Goal: Task Accomplishment & Management: Manage account settings

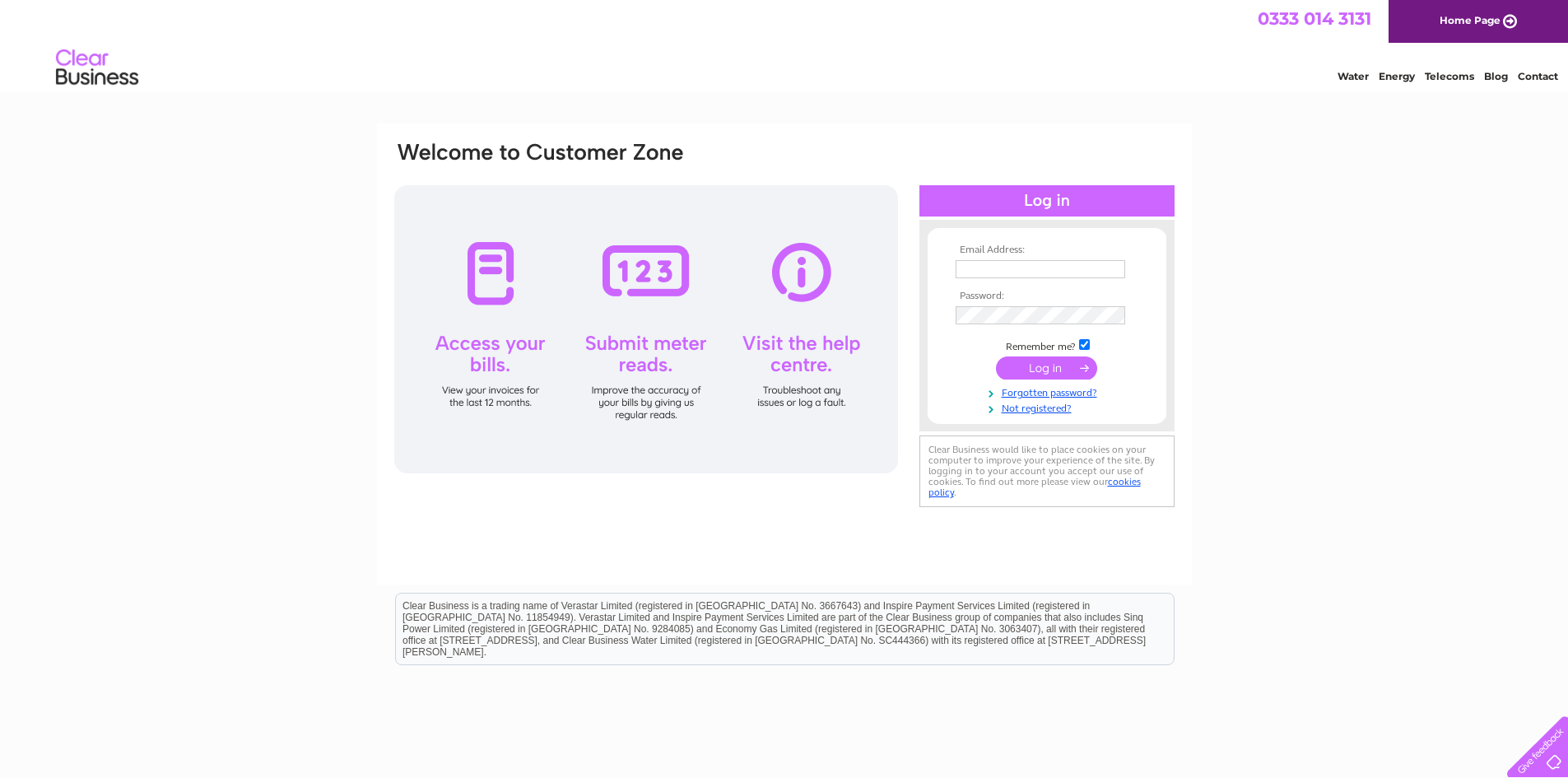
type input "stephen@artpewter.co.uk"
click at [1054, 374] on input "submit" at bounding box center [1047, 367] width 101 height 23
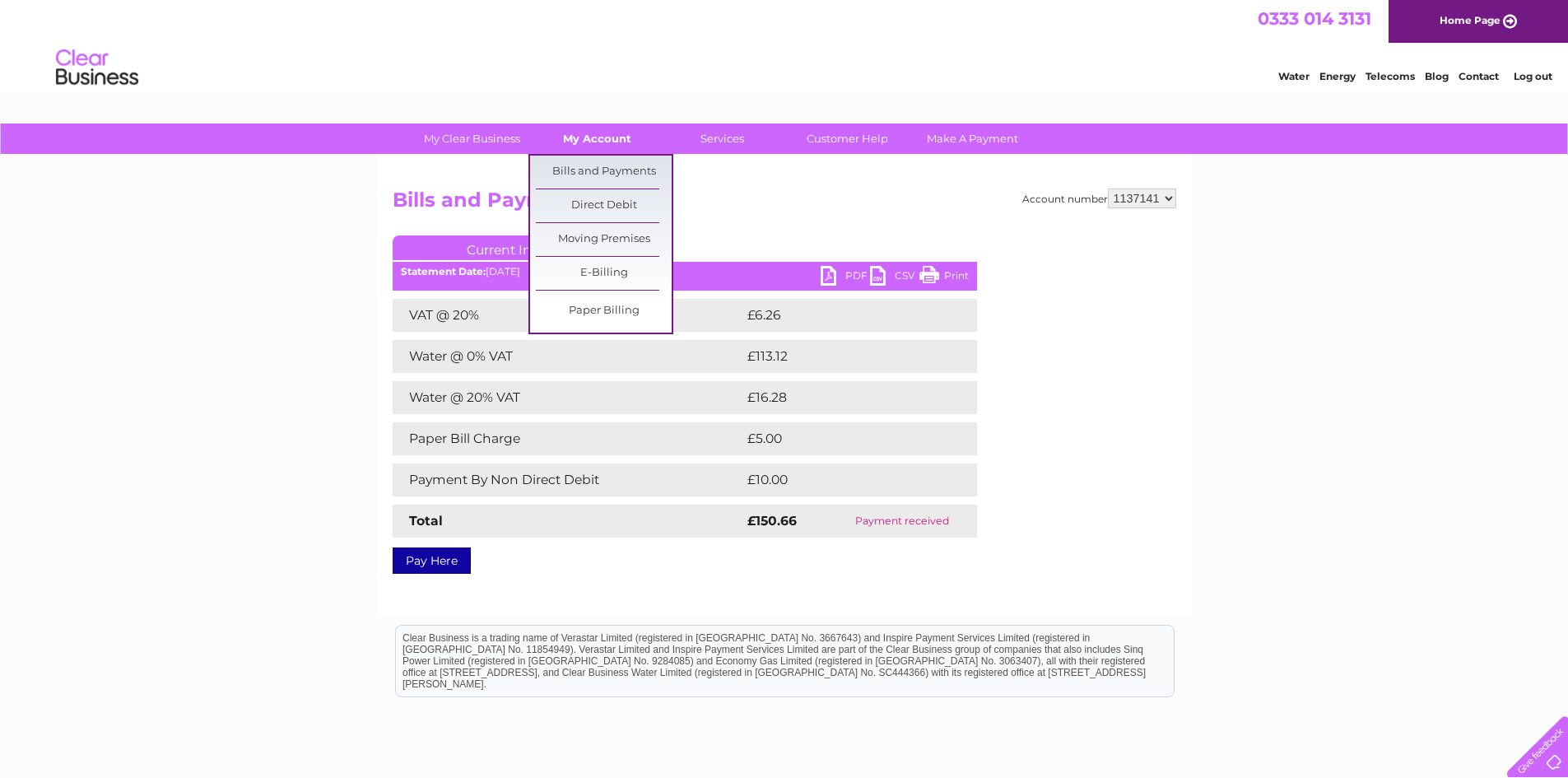
click at [615, 146] on link "My Account" at bounding box center [597, 139] width 136 height 31
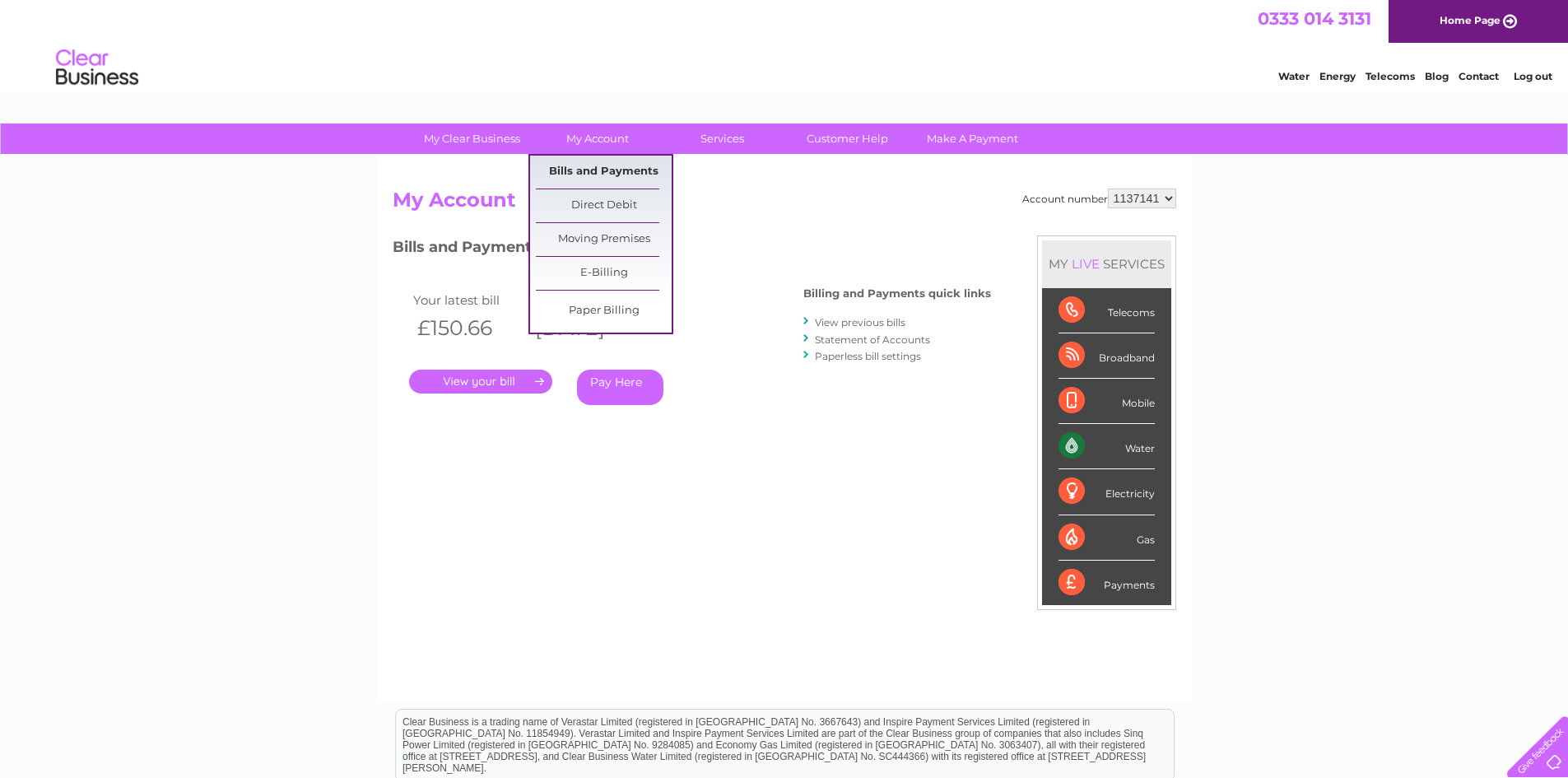
click at [608, 170] on link "Bills and Payments" at bounding box center [603, 172] width 136 height 33
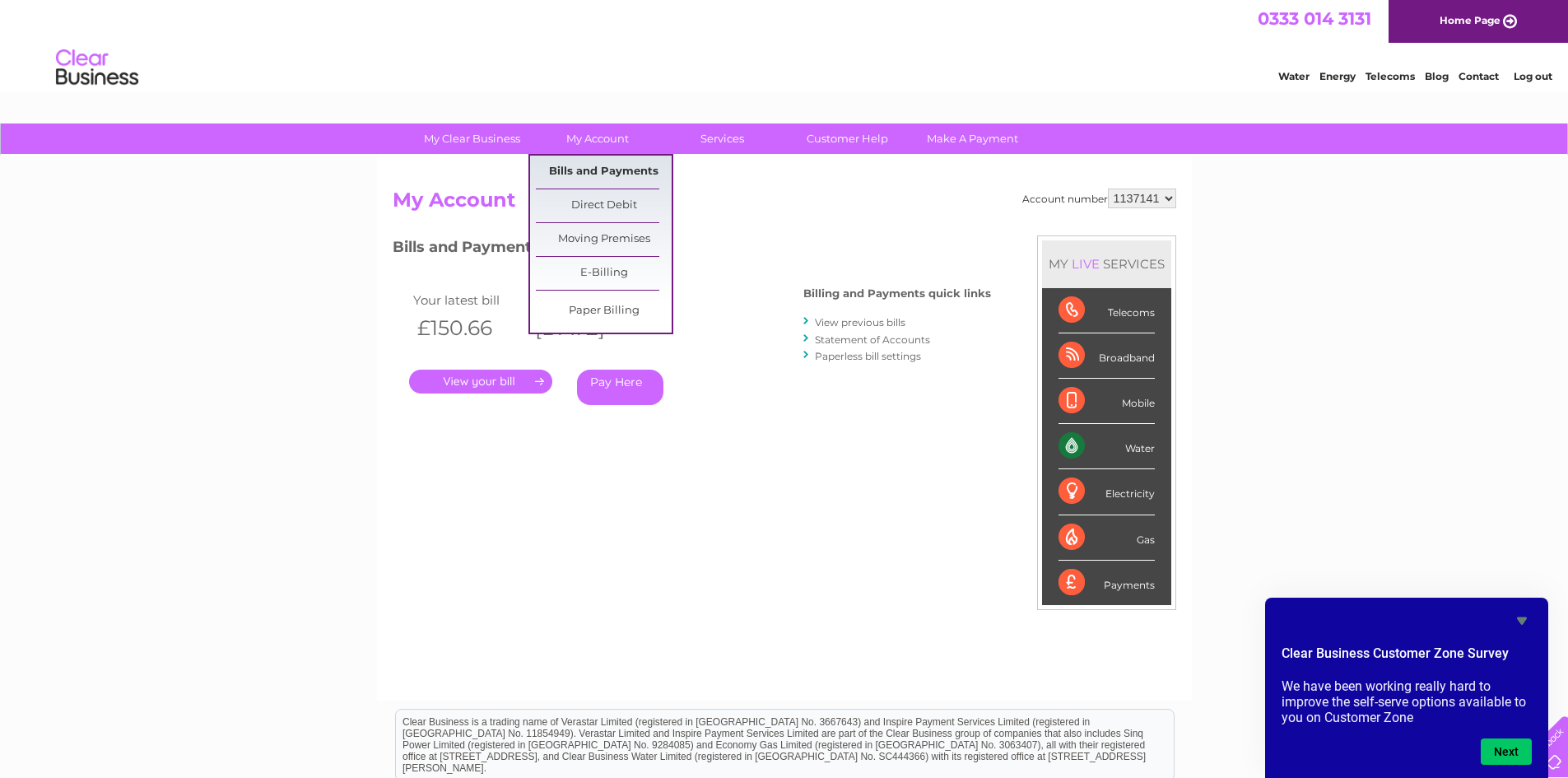
click at [567, 171] on link "Bills and Payments" at bounding box center [603, 172] width 136 height 33
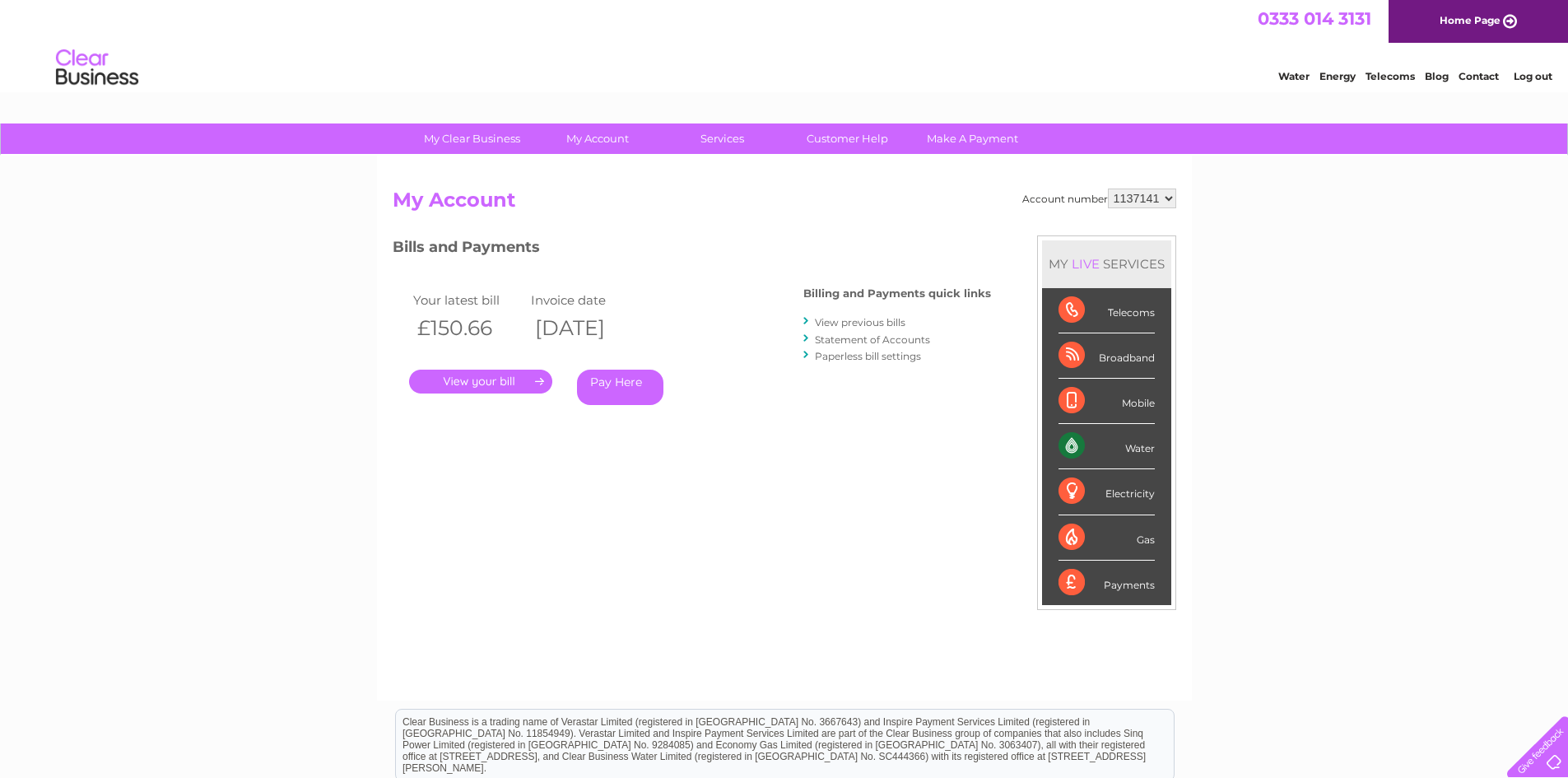
click at [508, 383] on link "." at bounding box center [480, 382] width 143 height 24
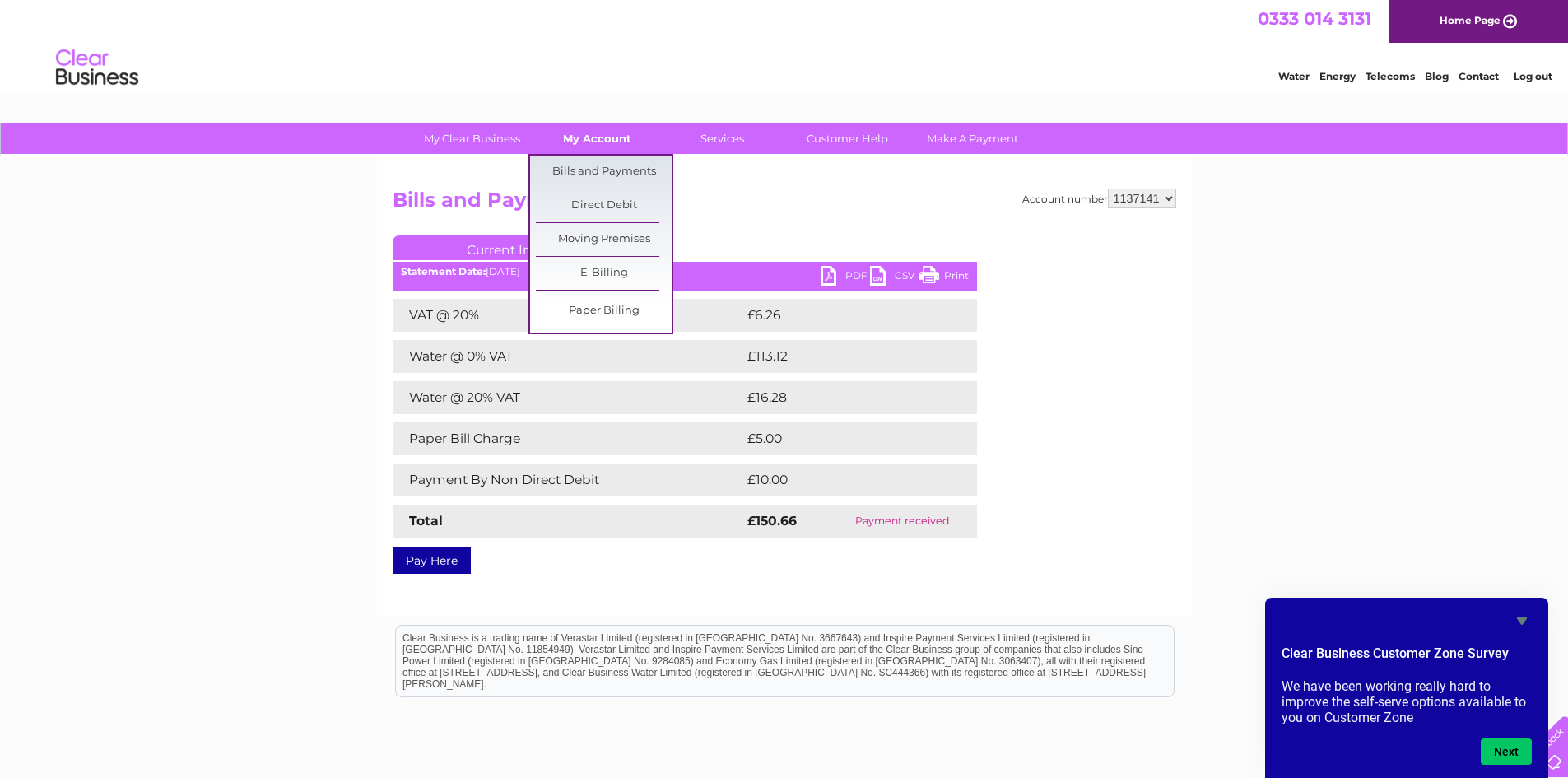
click at [614, 131] on link "My Account" at bounding box center [597, 139] width 136 height 31
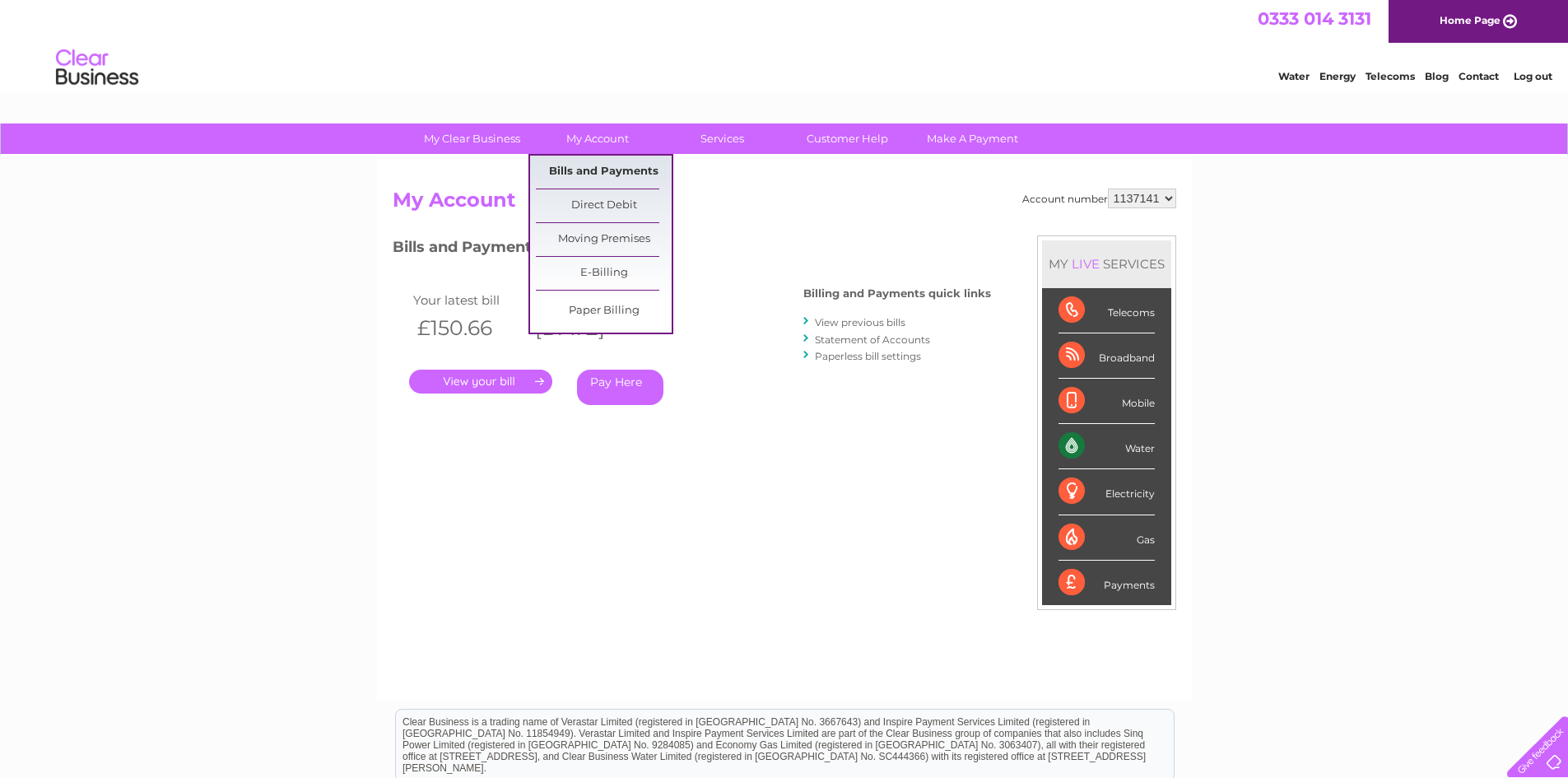
click at [619, 185] on link "Bills and Payments" at bounding box center [603, 172] width 136 height 33
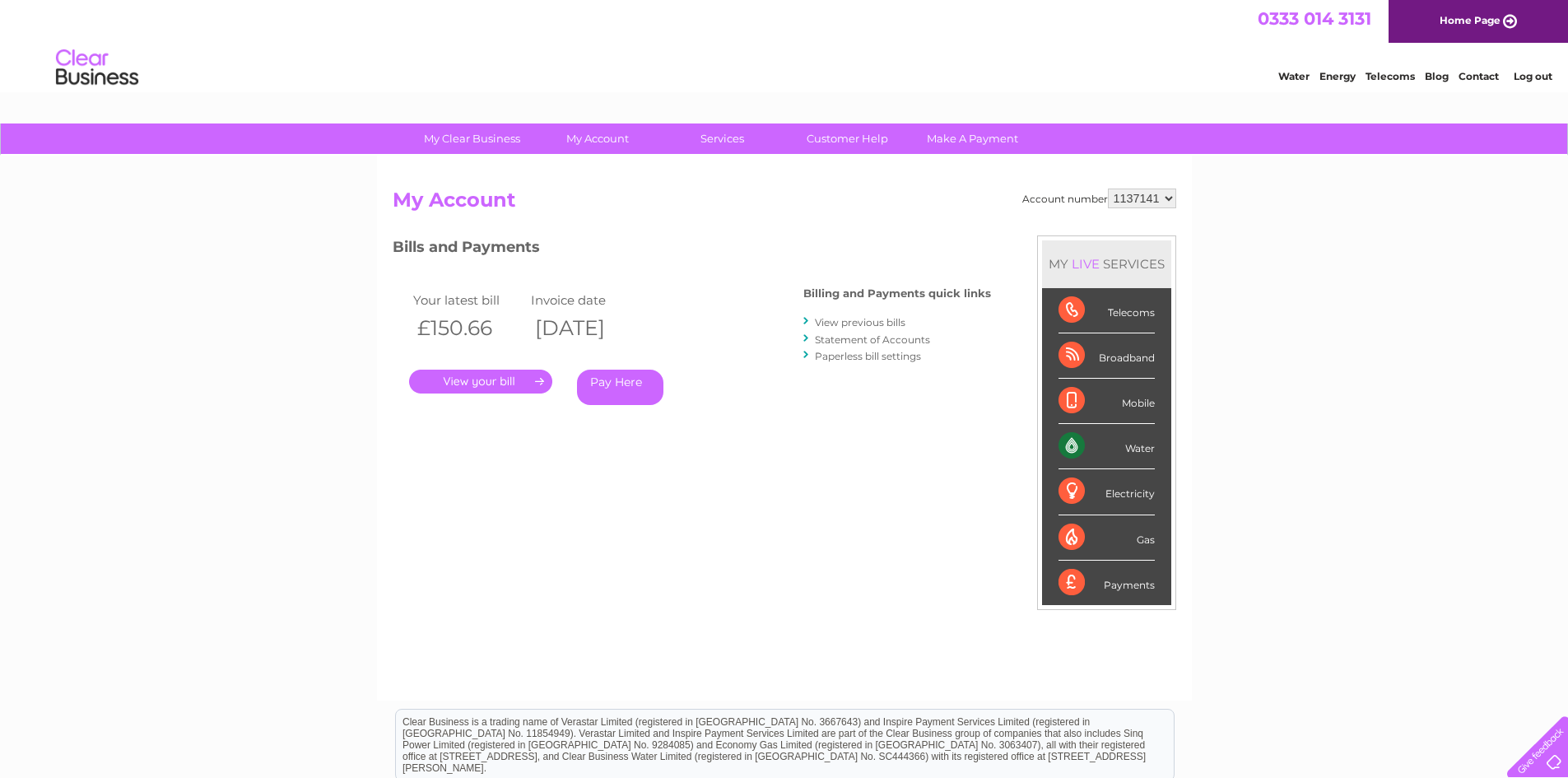
drag, startPoint x: 664, startPoint y: 322, endPoint x: 579, endPoint y: 331, distance: 85.5
click at [579, 331] on th "[DATE]" at bounding box center [586, 328] width 119 height 33
click at [521, 383] on link "." at bounding box center [480, 382] width 143 height 24
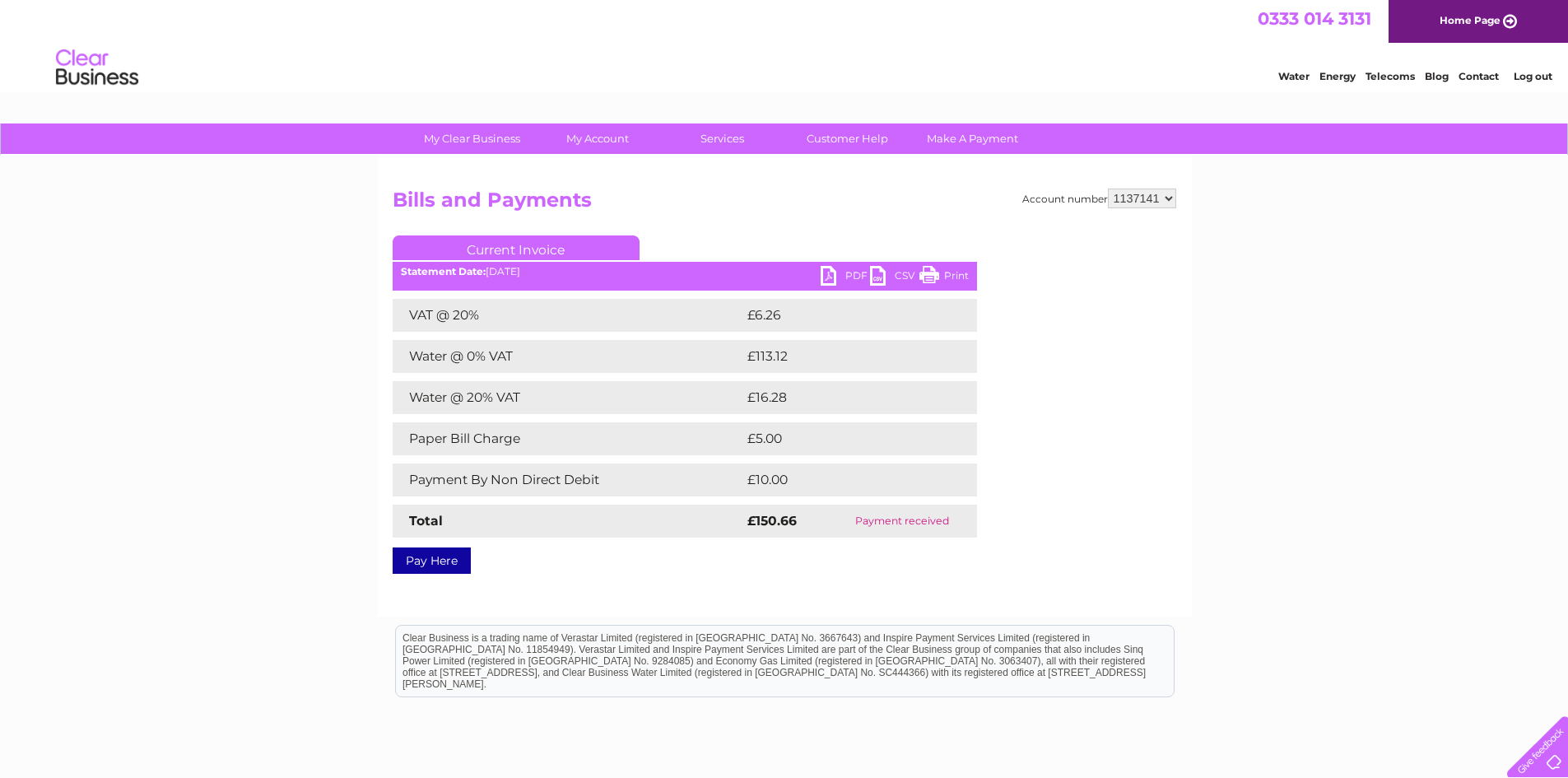
drag, startPoint x: 939, startPoint y: 526, endPoint x: 899, endPoint y: 526, distance: 40.0
click at [899, 526] on td "Payment received" at bounding box center [902, 521] width 150 height 33
click at [834, 270] on link "PDF" at bounding box center [846, 278] width 50 height 24
